Goal: Complete application form: Complete application form

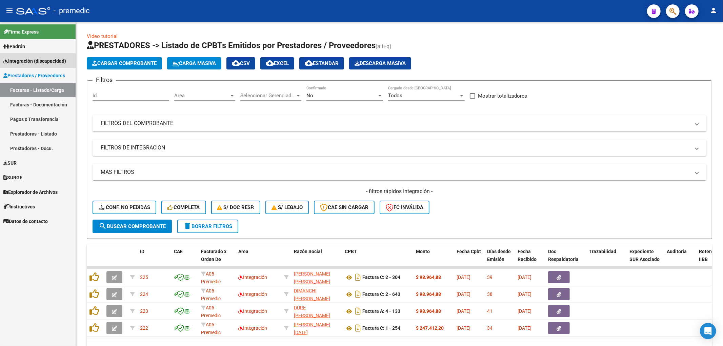
click at [36, 61] on span "Integración (discapacidad)" at bounding box center [34, 60] width 63 height 7
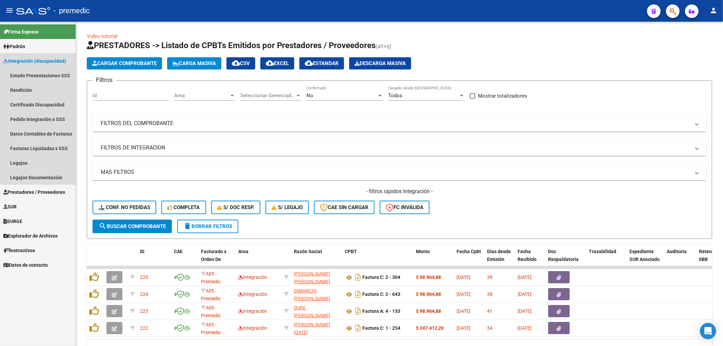
click at [29, 62] on span "Integración (discapacidad)" at bounding box center [34, 60] width 63 height 7
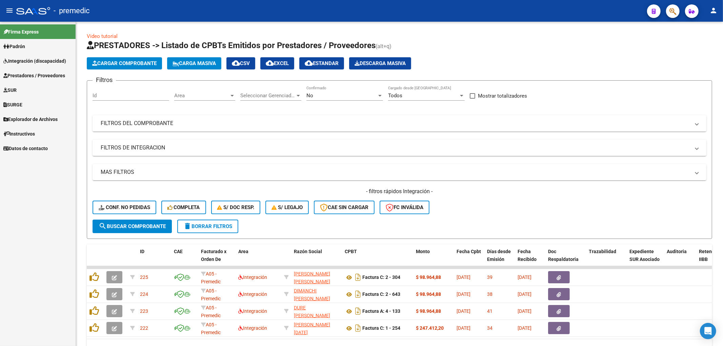
click at [16, 45] on span "Padrón" at bounding box center [14, 46] width 22 height 7
click at [28, 59] on span "Integración (discapacidad)" at bounding box center [34, 60] width 63 height 7
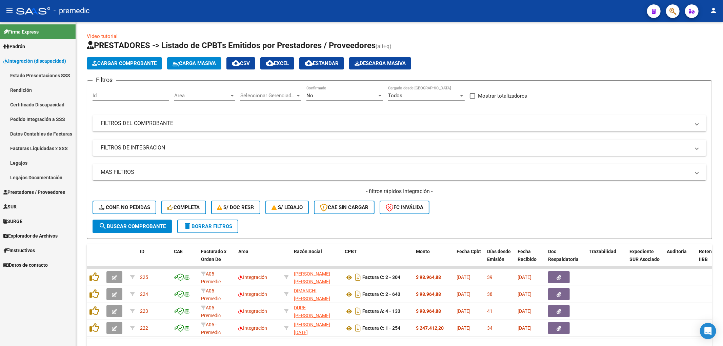
click at [25, 101] on link "Certificado Discapacidad" at bounding box center [38, 104] width 76 height 15
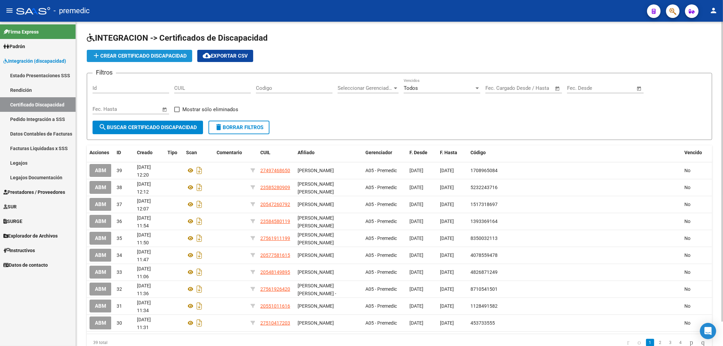
click at [161, 52] on button "add Crear Certificado Discapacidad" at bounding box center [139, 56] width 105 height 12
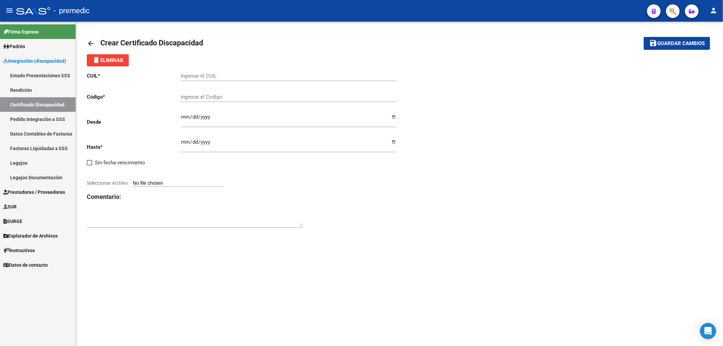
click at [238, 77] on input "Ingresar el CUIL" at bounding box center [289, 76] width 216 height 6
paste input "20-53215933-5"
type input "20-53215933-5"
click at [504, 124] on div "CUIL * 20-53215933-5 Ingresar el CUIL Código * Ingresar el Codigo Desde Ingresa…" at bounding box center [400, 150] width 626 height 168
drag, startPoint x: 677, startPoint y: 155, endPoint x: 434, endPoint y: 153, distance: 242.4
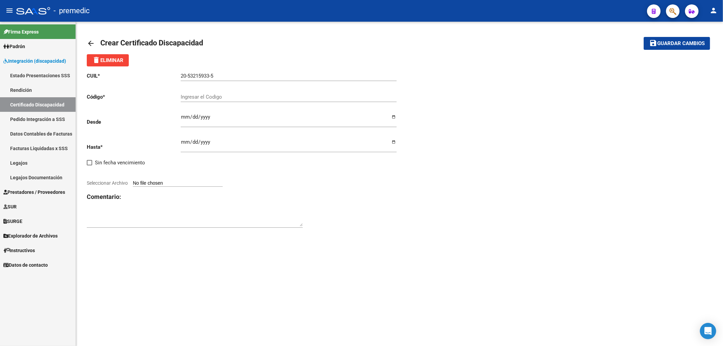
click at [677, 155] on div "CUIL * 20-53215933-5 Ingresar el CUIL Código * Ingresar el Codigo Desde Ingresa…" at bounding box center [400, 150] width 626 height 168
click at [213, 98] on input "Ingresar el Codigo" at bounding box center [289, 97] width 216 height 6
type input "3280344844"
click at [185, 117] on input "Ingresar fec. Desde" at bounding box center [289, 119] width 216 height 11
type input "[DATE]"
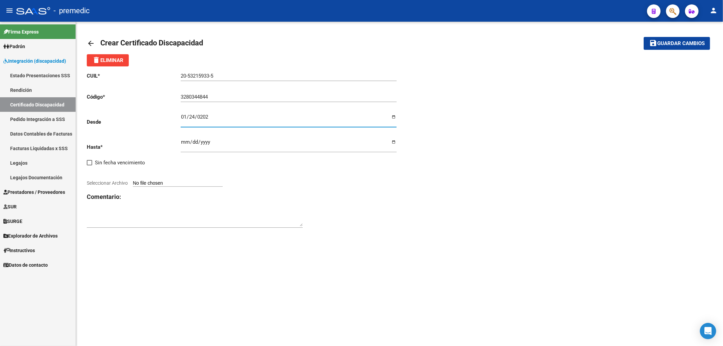
click at [184, 143] on input "Ingresar fec. Hasta" at bounding box center [289, 144] width 216 height 11
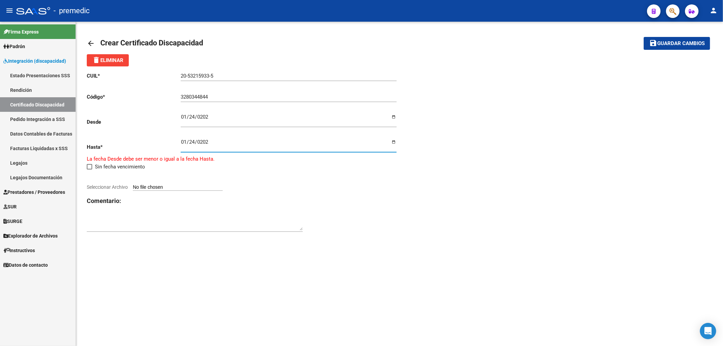
type input "[DATE]"
click at [377, 192] on div "CUIL * 20-53215933-5 Ingresar el CUIL Código * 3280344844 Ingresar el Codigo De…" at bounding box center [243, 150] width 313 height 168
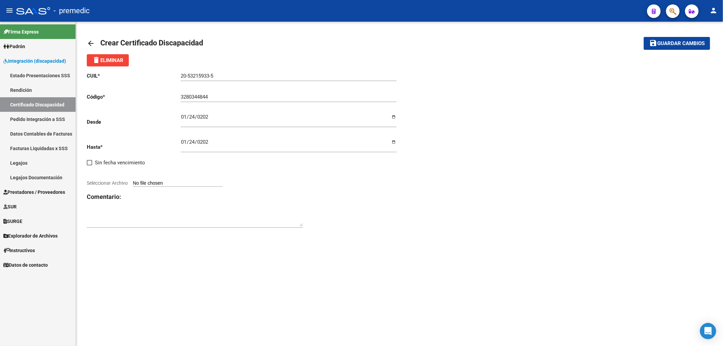
click at [165, 179] on div at bounding box center [243, 175] width 313 height 7
click at [202, 188] on div "CUIL * 20-53215933-5 Ingresar el CUIL Código * 3280344844 Ingresar el Codigo De…" at bounding box center [243, 150] width 313 height 168
click at [199, 185] on input "Seleccionar Archivo" at bounding box center [178, 183] width 90 height 6
type input "C:\fakepath\[GEOGRAPHIC_DATA], [PERSON_NAME] vto [DATE].jpg"
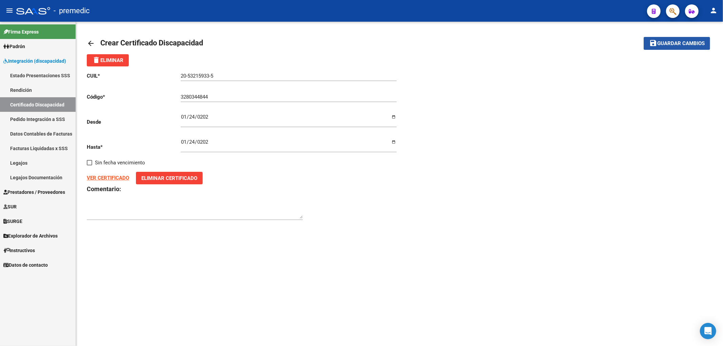
click at [665, 45] on span "Guardar cambios" at bounding box center [680, 44] width 47 height 6
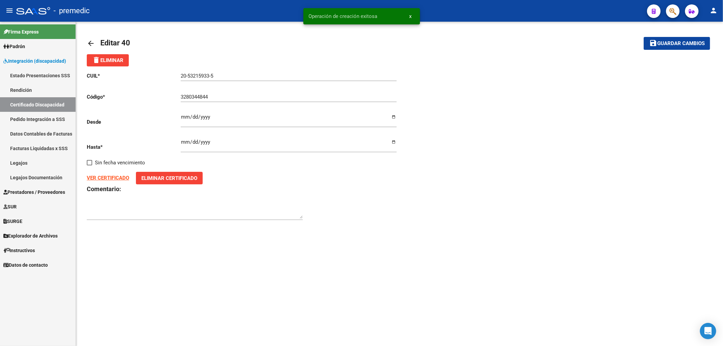
click at [34, 104] on link "Certificado Discapacidad" at bounding box center [38, 104] width 76 height 15
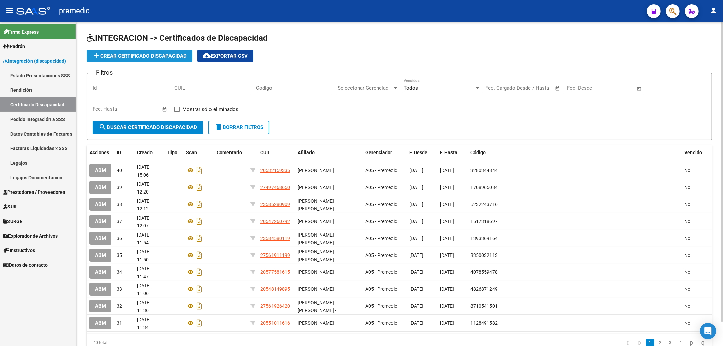
click at [136, 53] on span "add Crear Certificado Discapacidad" at bounding box center [139, 56] width 95 height 6
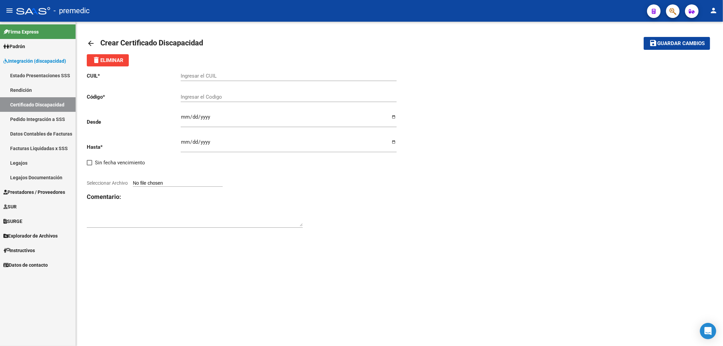
click at [226, 77] on input "Ingresar el CUIL" at bounding box center [289, 76] width 216 height 6
paste input "20-55891057-8"
type input "20-55891057-8"
click at [500, 183] on div "CUIL * 20-55891057-8 Ingresar el CUIL Código * Ingresar el Codigo Desde Ingresa…" at bounding box center [400, 150] width 626 height 168
click at [215, 100] on div "Ingresar el Codigo" at bounding box center [289, 94] width 216 height 15
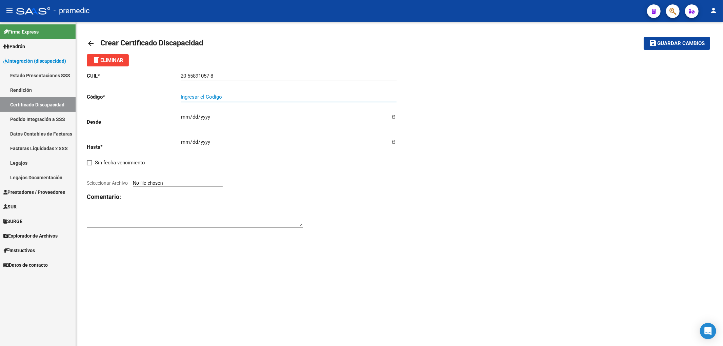
click at [211, 96] on input "Ingresar el Codigo" at bounding box center [289, 97] width 216 height 6
paste input "6517462668"
type input "6517462668"
click at [499, 201] on div "CUIL * 20-55891057-8 Ingresar el CUIL Código * 6517462668 Ingresar el Codigo De…" at bounding box center [400, 150] width 626 height 168
click at [186, 114] on input "Ingresar fec. Desde" at bounding box center [289, 119] width 216 height 11
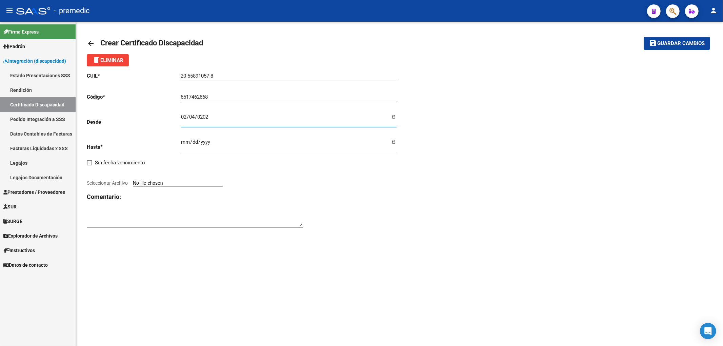
type input "[DATE]"
click at [383, 188] on div "CUIL * 20-55891057-8 Ingresar el CUIL Código * 6517462668 Ingresar el Codigo De…" at bounding box center [243, 150] width 313 height 168
click at [183, 144] on input "Ingresar fec. Hasta" at bounding box center [289, 144] width 216 height 11
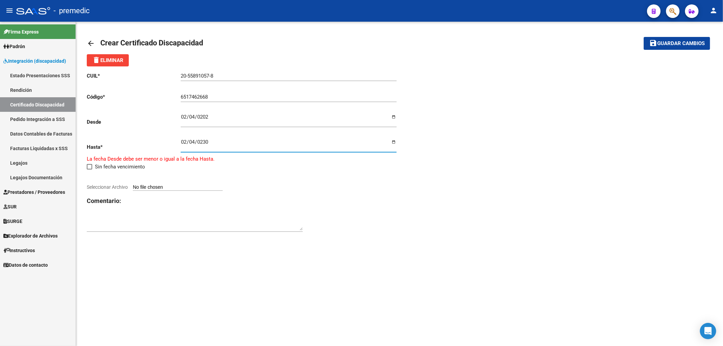
click at [494, 249] on div "arrow_back Crear Certificado Discapacidad save Guardar cambios delete Eliminar …" at bounding box center [399, 138] width 647 height 233
click at [204, 143] on input "0230-02-04" at bounding box center [289, 144] width 216 height 11
type input "[DATE]"
click at [444, 260] on mat-sidenav-content "arrow_back Crear Certificado Discapacidad save Guardar cambios delete Eliminar …" at bounding box center [399, 184] width 647 height 324
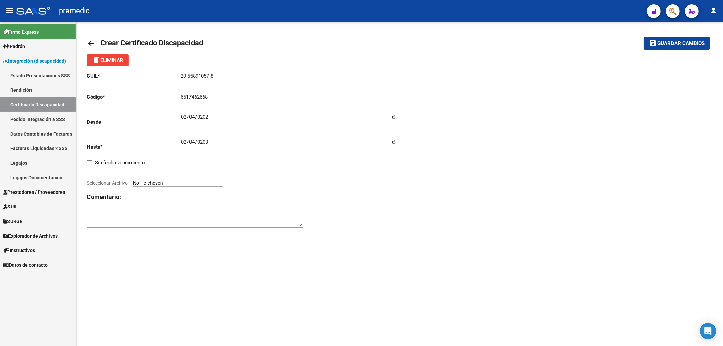
click at [160, 182] on input "Seleccionar Archivo" at bounding box center [178, 183] width 90 height 6
type input "C:\fakepath\[PERSON_NAME] vto 02-2030.pdf"
click at [424, 185] on div "CUIL * 20-55891057-8 Ingresar el CUIL Código * 6517462668 Ingresar el Codigo De…" at bounding box center [400, 146] width 626 height 160
click at [694, 45] on span "Guardar cambios" at bounding box center [680, 44] width 47 height 6
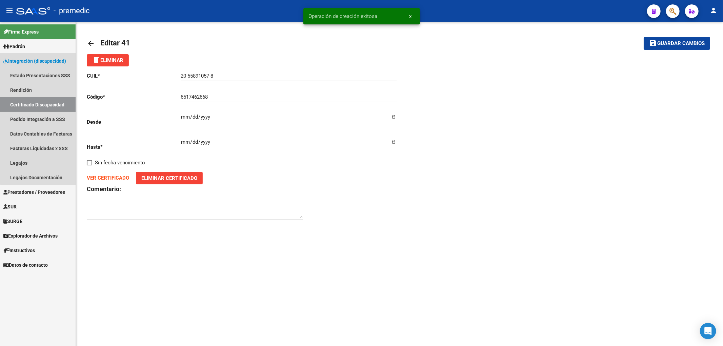
click at [39, 103] on link "Certificado Discapacidad" at bounding box center [38, 104] width 76 height 15
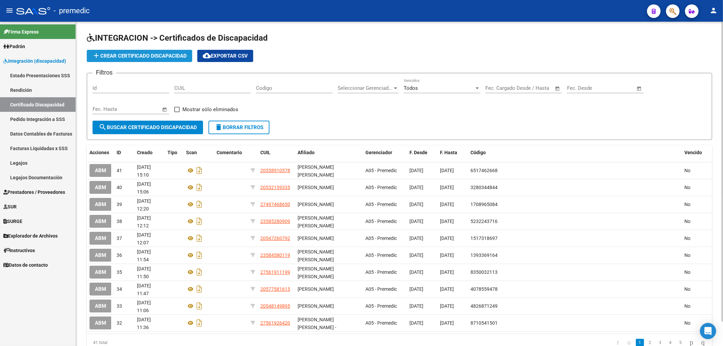
click at [130, 57] on span "add Crear Certificado Discapacidad" at bounding box center [139, 56] width 95 height 6
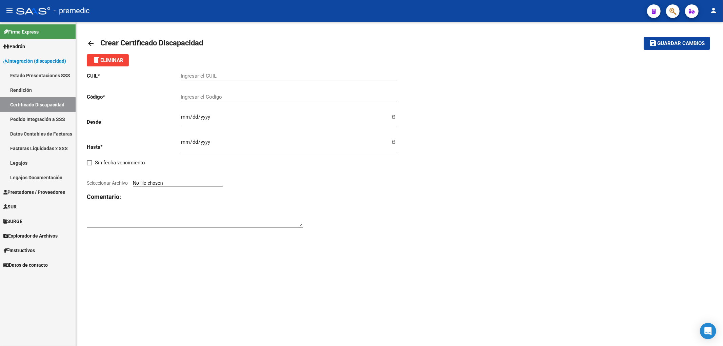
click at [224, 83] on div "Ingresar el CUIL" at bounding box center [289, 76] width 216 height 21
click at [220, 79] on input "Ingresar el CUIL" at bounding box center [289, 76] width 216 height 6
paste input "20-58805849-3"
type input "20-58805849-3"
click at [479, 110] on div "CUIL * 20-58805849-3 Ingresar el CUIL Código * Ingresar el Codigo Desde Ingresa…" at bounding box center [400, 150] width 626 height 168
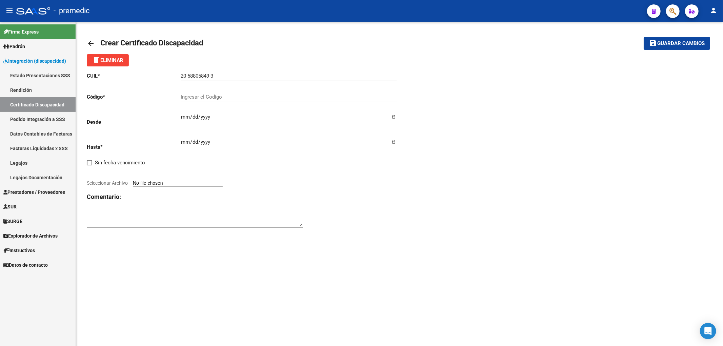
click at [227, 103] on div "Ingresar el Codigo" at bounding box center [289, 97] width 216 height 21
click at [225, 96] on input "Ingresar el Codigo" at bounding box center [289, 97] width 216 height 6
paste input "9205661107"
type input "9205661107"
click at [477, 147] on div "CUIL * 20-58805849-3 Ingresar el CUIL Código * 9205661107 Ingresar el Codigo De…" at bounding box center [400, 150] width 626 height 168
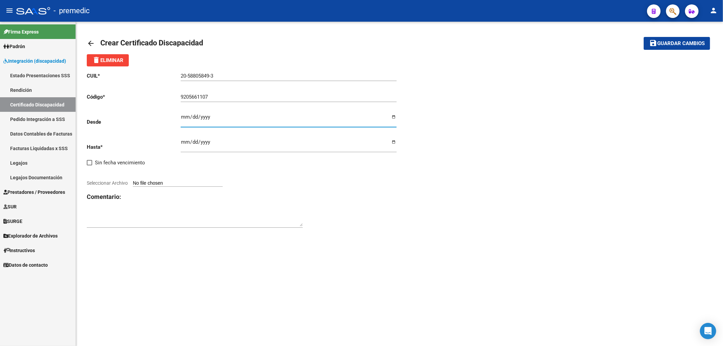
click at [186, 117] on input "Ingresar fec. Desde" at bounding box center [289, 119] width 216 height 11
type input "0012-12-09"
type input "[DATE]"
click at [511, 226] on div "CUIL * 20-58805849-3 Ingresar el CUIL Código * 9205661107 Ingresar el Codigo De…" at bounding box center [400, 150] width 626 height 168
click at [182, 140] on input "Ingresar fec. Hasta" at bounding box center [289, 144] width 216 height 11
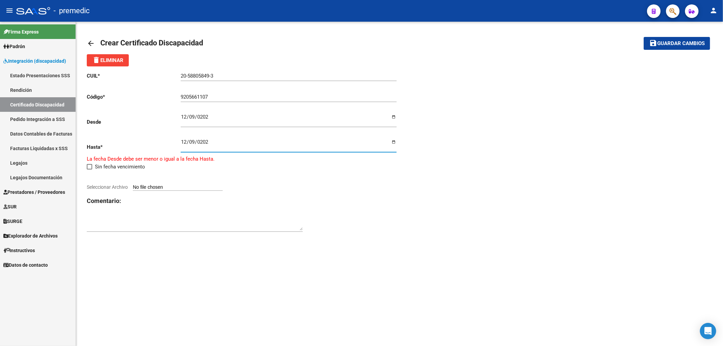
type input "[DATE]"
click at [356, 186] on div "CUIL * 20-58805849-3 Ingresar el CUIL Código * 9205661107 Ingresar el Codigo De…" at bounding box center [243, 150] width 313 height 168
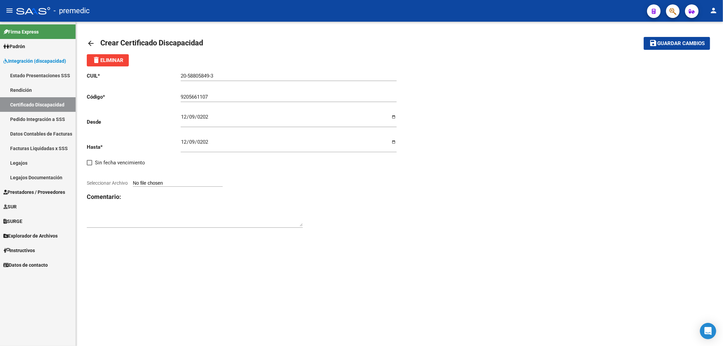
click at [170, 182] on input "Seleccionar Archivo" at bounding box center [178, 183] width 90 height 6
type input "C:\fakepath\[PERSON_NAME] [PERSON_NAME] vto 12-2027.pdf"
click at [673, 46] on button "save Guardar cambios" at bounding box center [677, 43] width 66 height 13
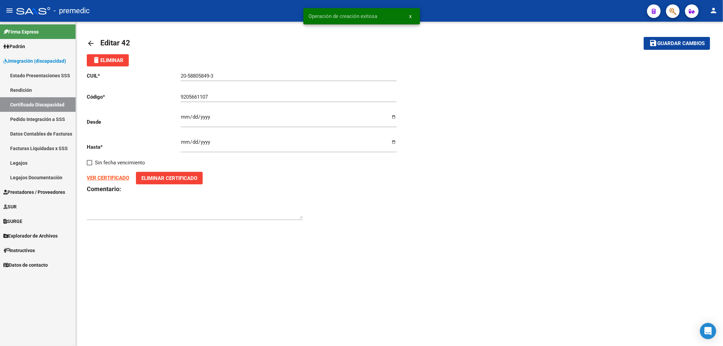
click at [39, 103] on link "Certificado Discapacidad" at bounding box center [38, 104] width 76 height 15
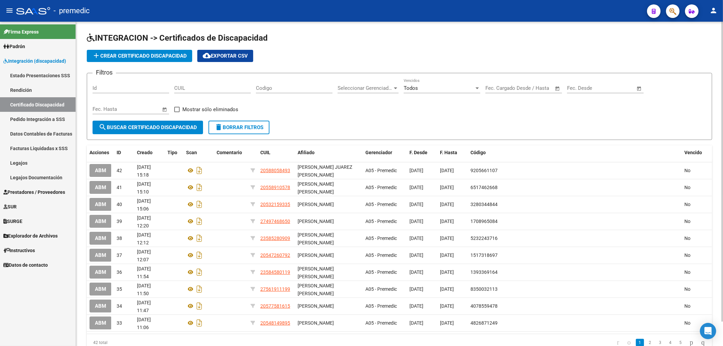
click at [118, 53] on span "add Crear Certificado Discapacidad" at bounding box center [139, 56] width 95 height 6
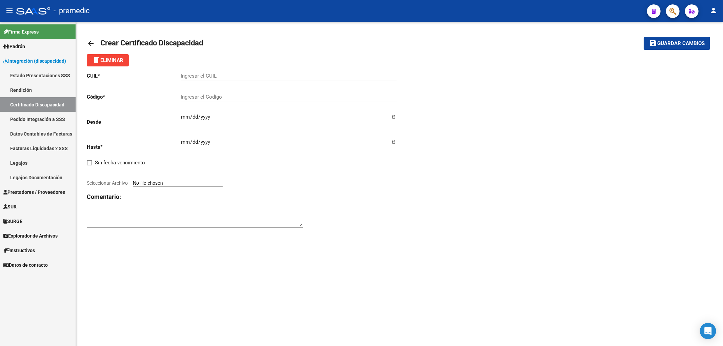
click at [216, 79] on input "Ingresar el CUIL" at bounding box center [289, 76] width 216 height 6
paste input "27-56261154-7"
type input "27-56261154-7"
drag, startPoint x: 554, startPoint y: 130, endPoint x: 540, endPoint y: 130, distance: 13.6
click at [554, 130] on div "CUIL * 27-56261154-7 Ingresar el CUIL Código * Ingresar el Codigo Desde Ingresa…" at bounding box center [400, 150] width 626 height 168
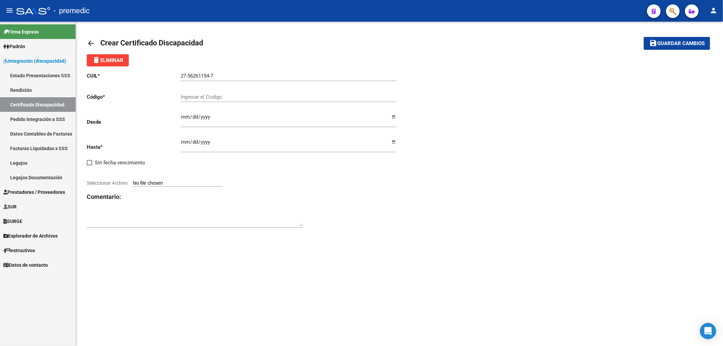
click at [209, 98] on input "Ingresar el Codigo" at bounding box center [289, 97] width 216 height 6
type input "1536346805"
click at [184, 118] on input "Ingresar fec. Desde" at bounding box center [289, 119] width 216 height 11
type input "[DATE]"
click at [182, 141] on input "Ingresar fec. Hasta" at bounding box center [289, 144] width 216 height 11
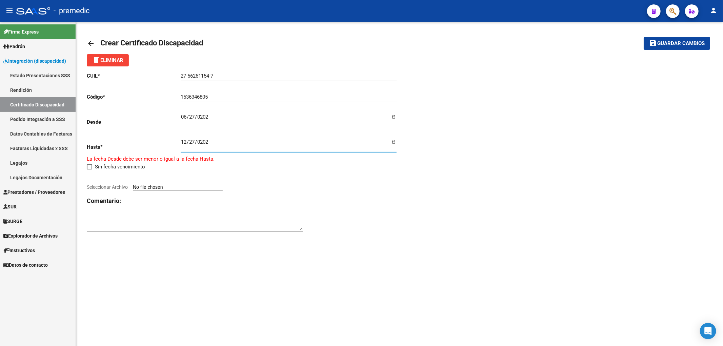
type input "[DATE]"
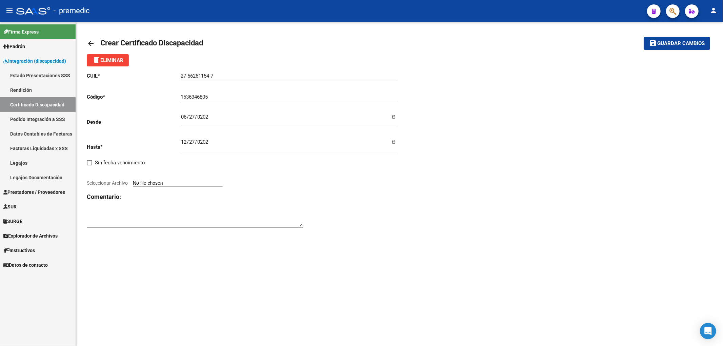
drag, startPoint x: 164, startPoint y: 178, endPoint x: 164, endPoint y: 182, distance: 4.8
click at [164, 178] on div at bounding box center [243, 175] width 313 height 7
click at [164, 184] on input "Seleccionar Archivo" at bounding box center [178, 183] width 90 height 6
type input "C:\fakepath\[PERSON_NAME] [PERSON_NAME] - vto 12-2026.jpg"
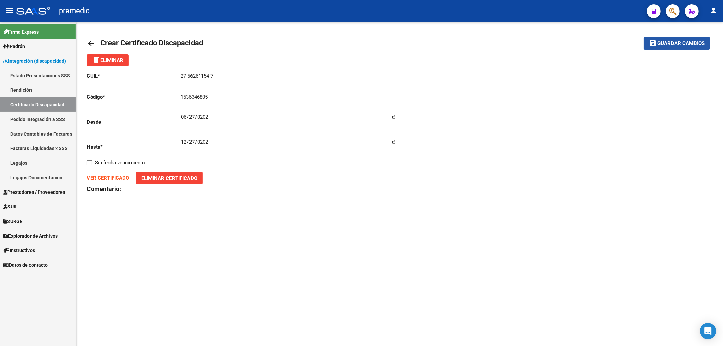
click at [682, 45] on span "Guardar cambios" at bounding box center [680, 44] width 47 height 6
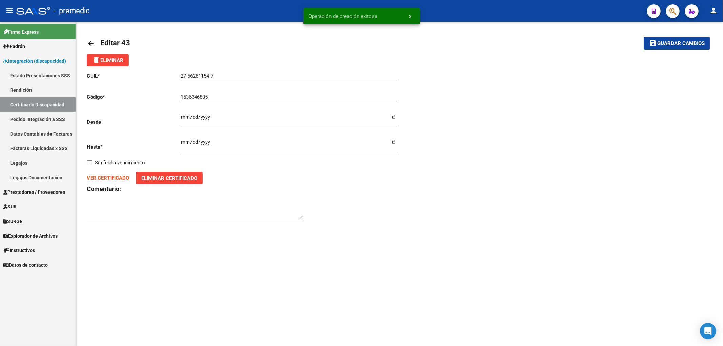
click at [42, 103] on link "Certificado Discapacidad" at bounding box center [38, 104] width 76 height 15
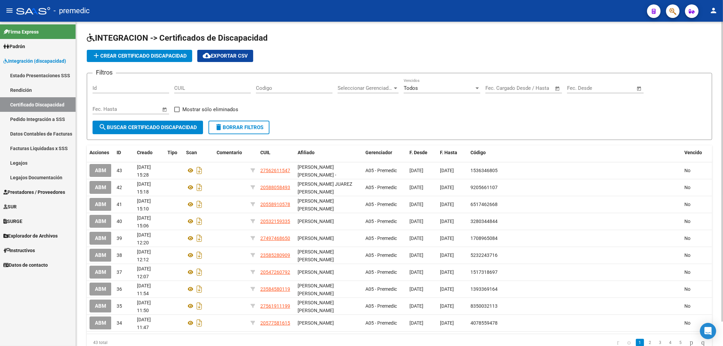
click at [123, 52] on button "add Crear Certificado Discapacidad" at bounding box center [139, 56] width 105 height 12
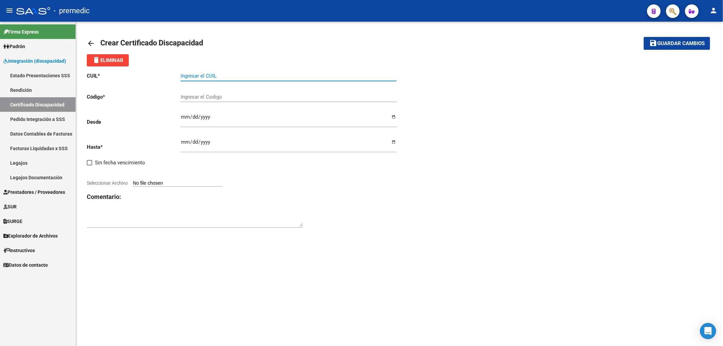
click at [218, 77] on input "Ingresar el CUIL" at bounding box center [289, 76] width 216 height 6
paste input "20-56042710-8"
type input "20-56042710-8"
click at [470, 128] on div "CUIL * 20-56042710-8 Ingresar el CUIL Código * Ingresar el Codigo Desde Ingresa…" at bounding box center [400, 150] width 626 height 168
click at [207, 96] on input "Ingresar el Codigo" at bounding box center [289, 97] width 216 height 6
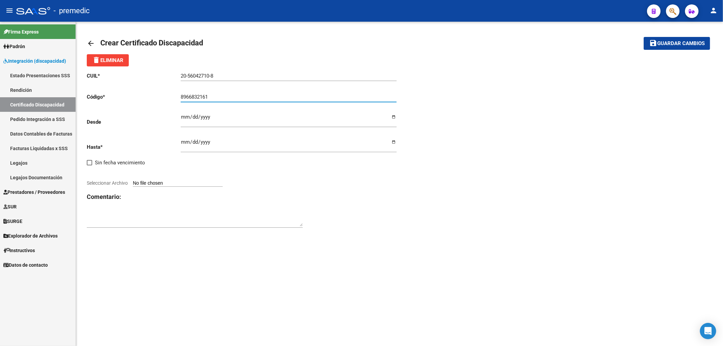
type input "8966832161"
click at [184, 116] on input "Ingresar fec. Desde" at bounding box center [289, 119] width 216 height 11
type input "[DATE]"
click at [182, 146] on input "Ingresar fec. Hasta" at bounding box center [289, 144] width 216 height 11
click at [350, 225] on div "CUIL * 20-56042710-8 Ingresar el CUIL Código * 8966832161 Ingresar el Codigo De…" at bounding box center [243, 150] width 313 height 168
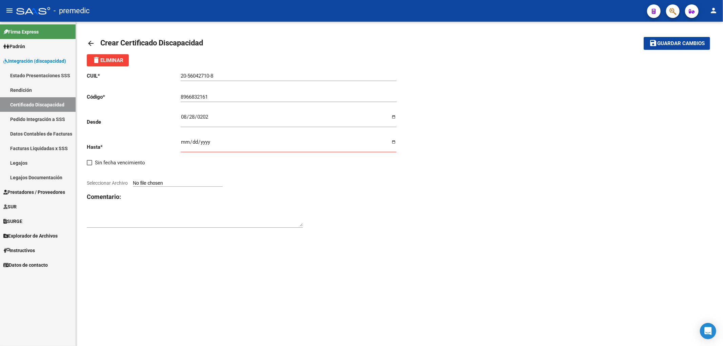
click at [195, 144] on input "Ingresar fec. Hasta" at bounding box center [289, 144] width 216 height 11
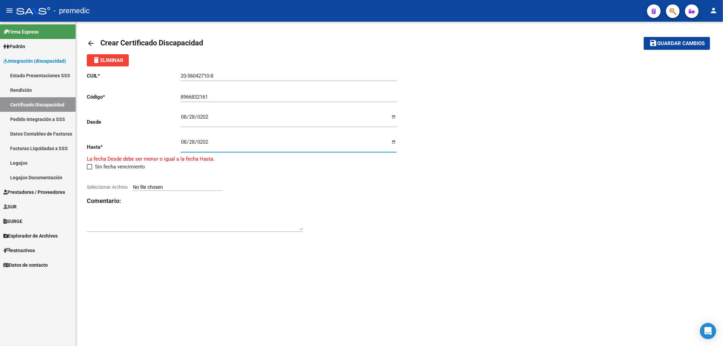
type input "[DATE]"
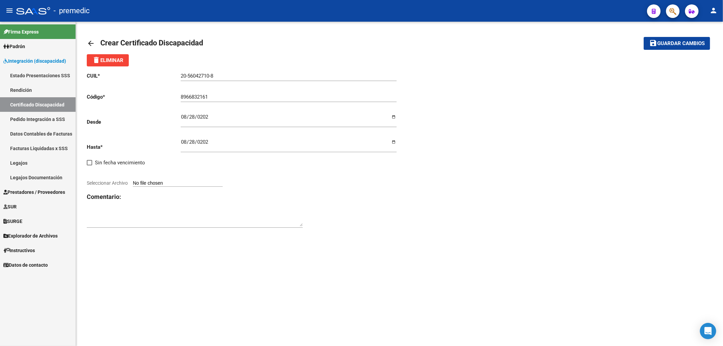
drag, startPoint x: 418, startPoint y: 201, endPoint x: 405, endPoint y: 201, distance: 12.2
click at [416, 201] on div "CUIL * 20-56042710-8 Ingresar el CUIL Código * 8966832161 Ingresar el Codigo De…" at bounding box center [400, 150] width 626 height 168
click at [191, 176] on div at bounding box center [243, 175] width 313 height 7
click at [177, 185] on input "Seleccionar Archivo" at bounding box center [178, 183] width 90 height 6
type input "C:\fakepath\[PERSON_NAME] - vto 08-2029.jpg"
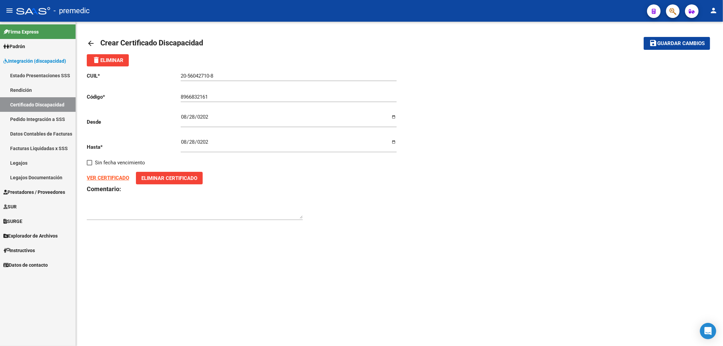
click at [686, 44] on span "Guardar cambios" at bounding box center [680, 44] width 47 height 6
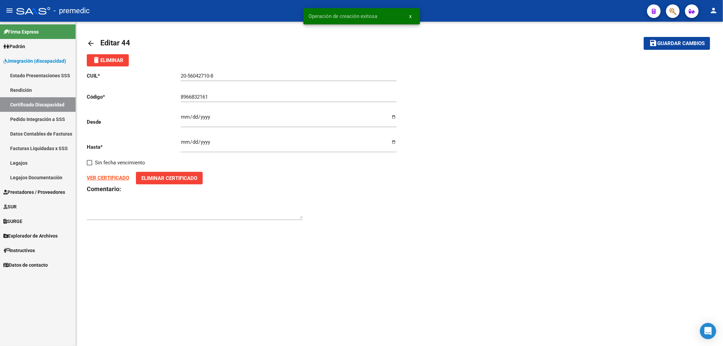
click at [42, 104] on link "Certificado Discapacidad" at bounding box center [38, 104] width 76 height 15
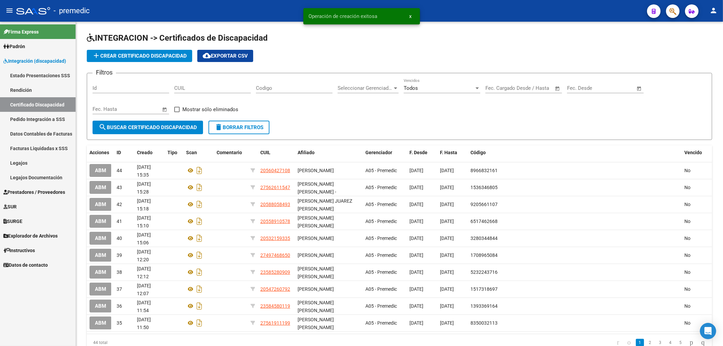
click at [19, 59] on span "Integración (discapacidad)" at bounding box center [34, 60] width 63 height 7
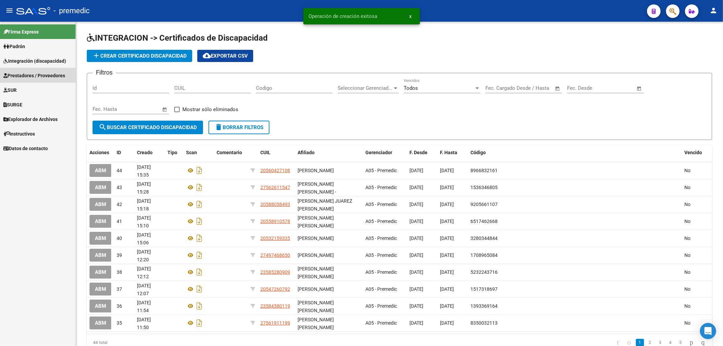
click at [24, 77] on span "Prestadores / Proveedores" at bounding box center [34, 75] width 62 height 7
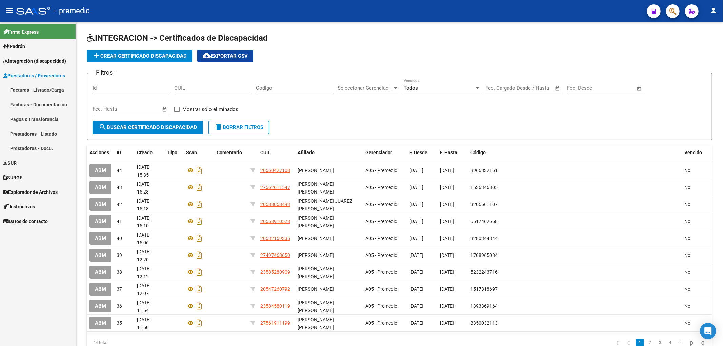
click at [23, 87] on link "Facturas - Listado/Carga" at bounding box center [38, 90] width 76 height 15
